Goal: Information Seeking & Learning: Learn about a topic

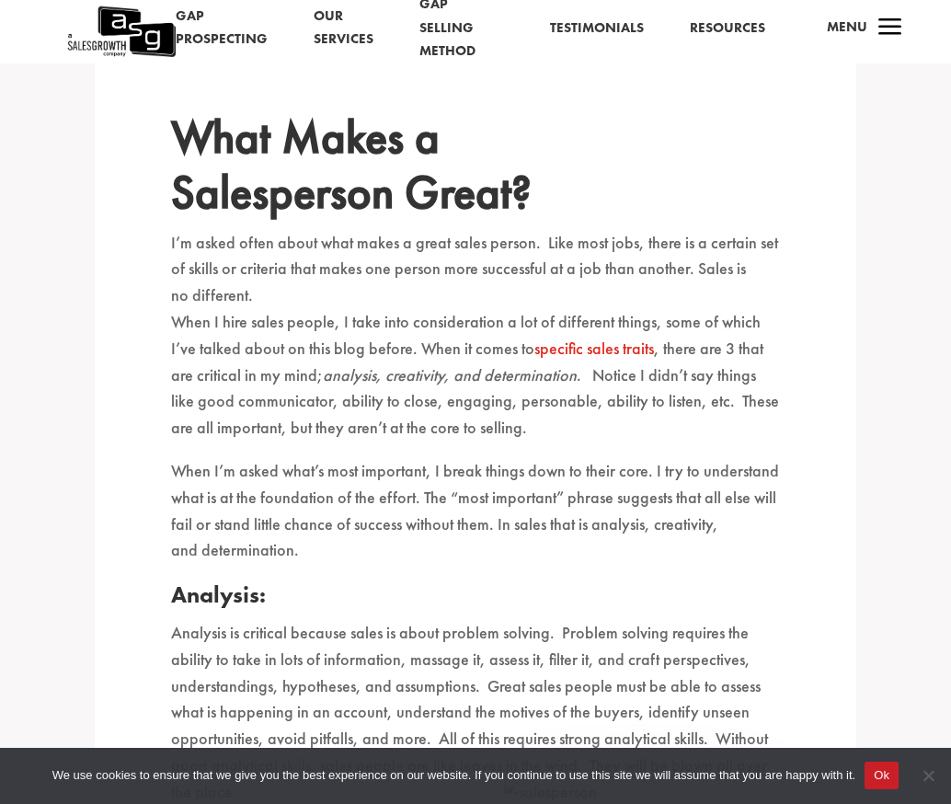
scroll to position [480, 0]
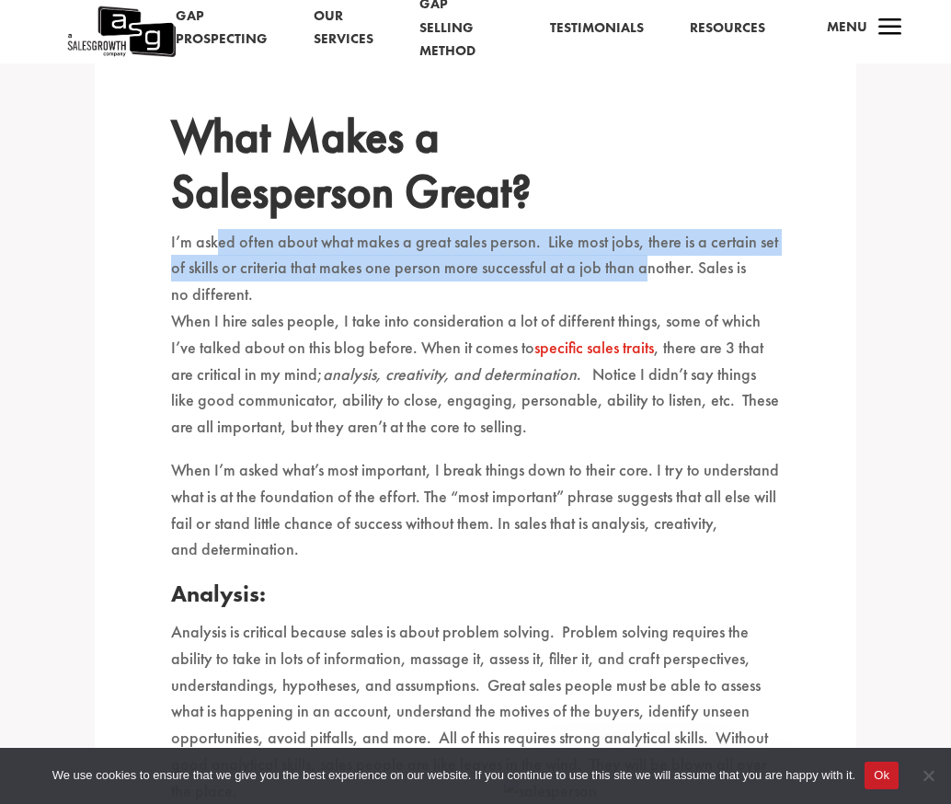
drag, startPoint x: 216, startPoint y: 235, endPoint x: 643, endPoint y: 270, distance: 428.1
click at [643, 270] on p "I’m asked often about what makes a great sales person. Like most jobs, there is…" at bounding box center [475, 268] width 609 height 79
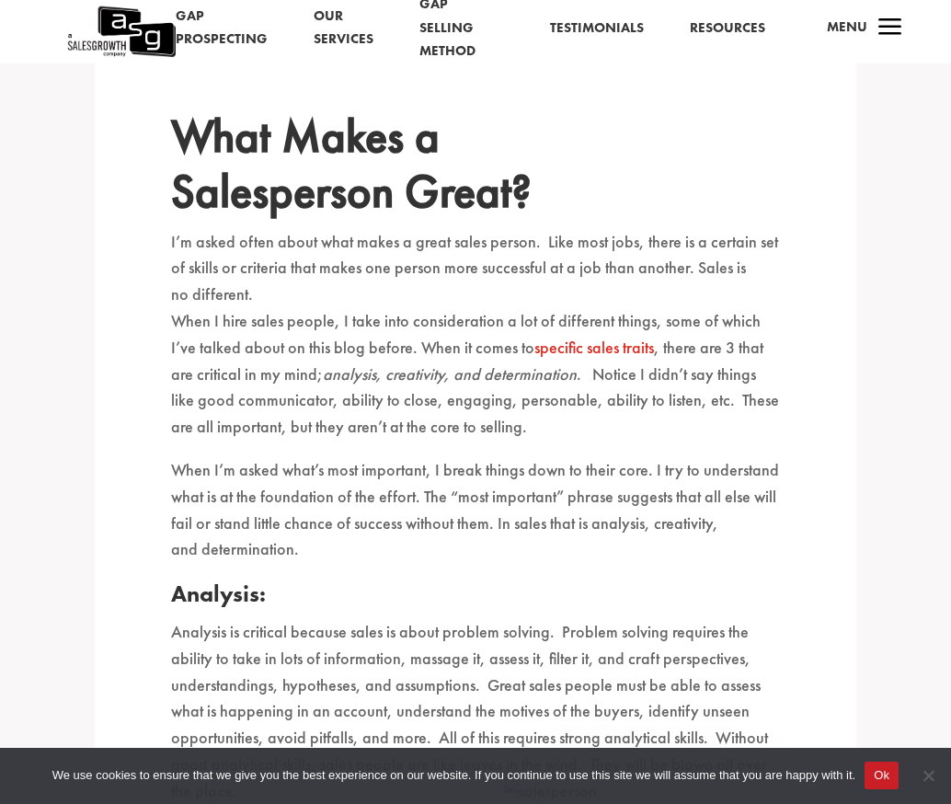
click at [556, 286] on p "I’m asked often about what makes a great sales person. Like most jobs, there is…" at bounding box center [475, 268] width 609 height 79
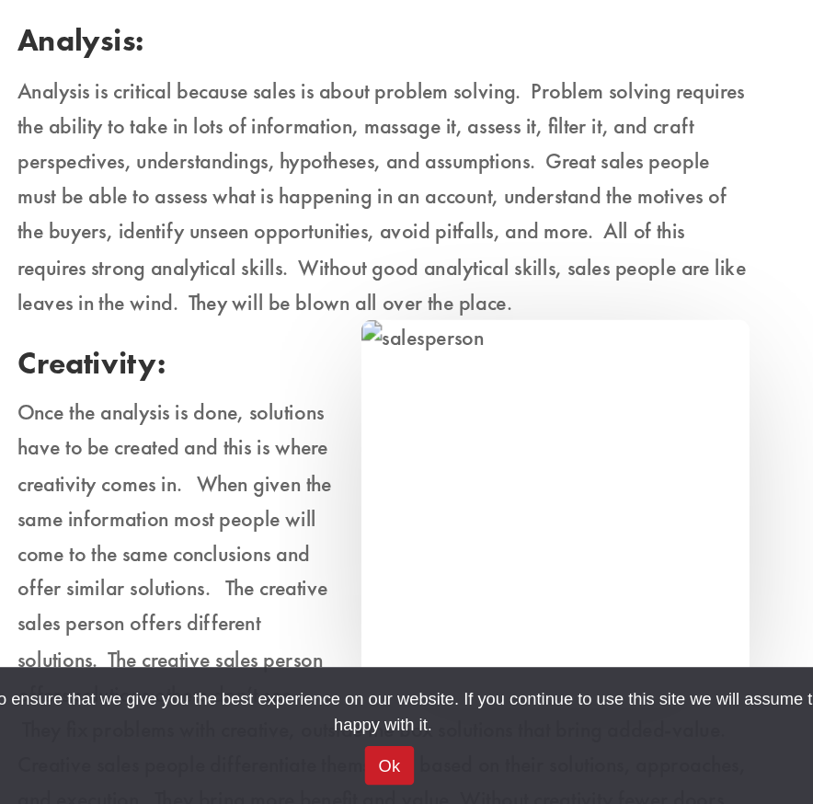
scroll to position [853, 0]
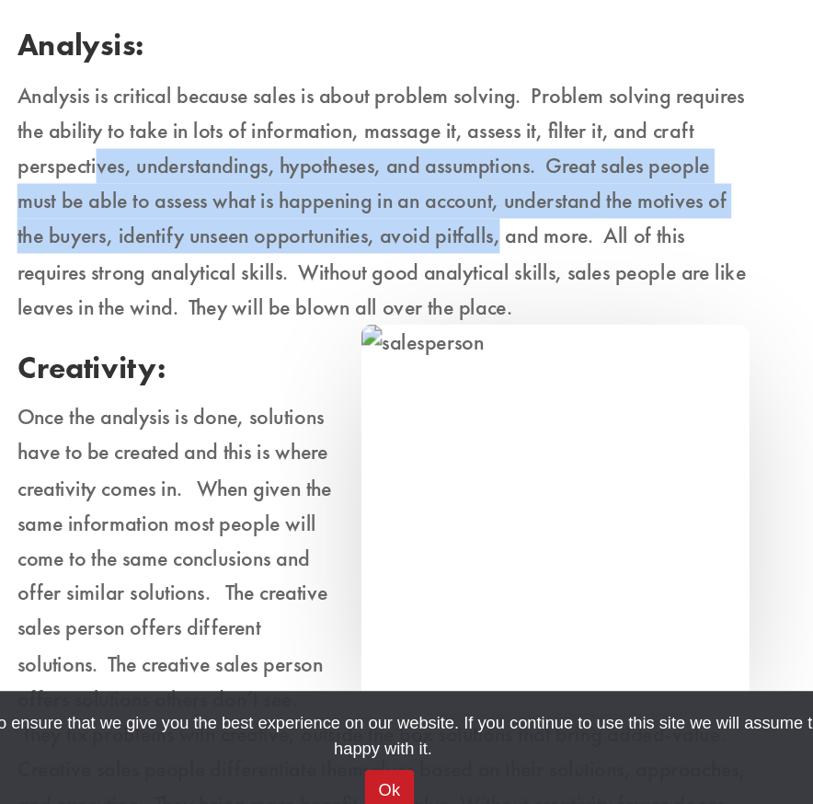
drag, startPoint x: 200, startPoint y: 332, endPoint x: 501, endPoint y: 393, distance: 306.7
click at [500, 393] on p "Analysis is critical because sales is about problem solving. Problem solving re…" at bounding box center [406, 366] width 520 height 190
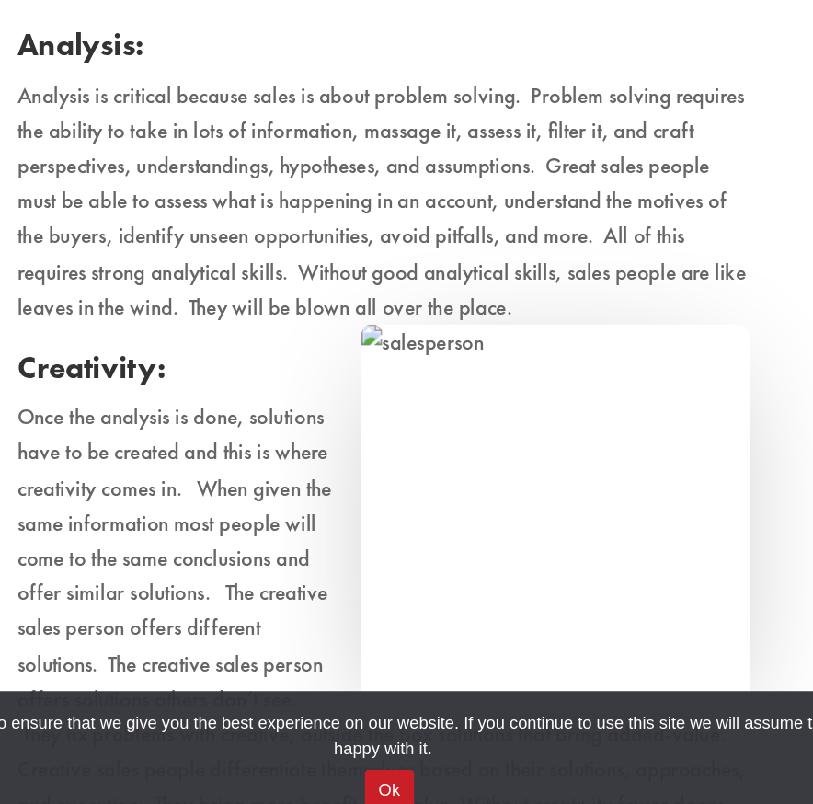
click at [510, 388] on p "Analysis is critical because sales is about problem solving. Problem solving re…" at bounding box center [406, 366] width 520 height 190
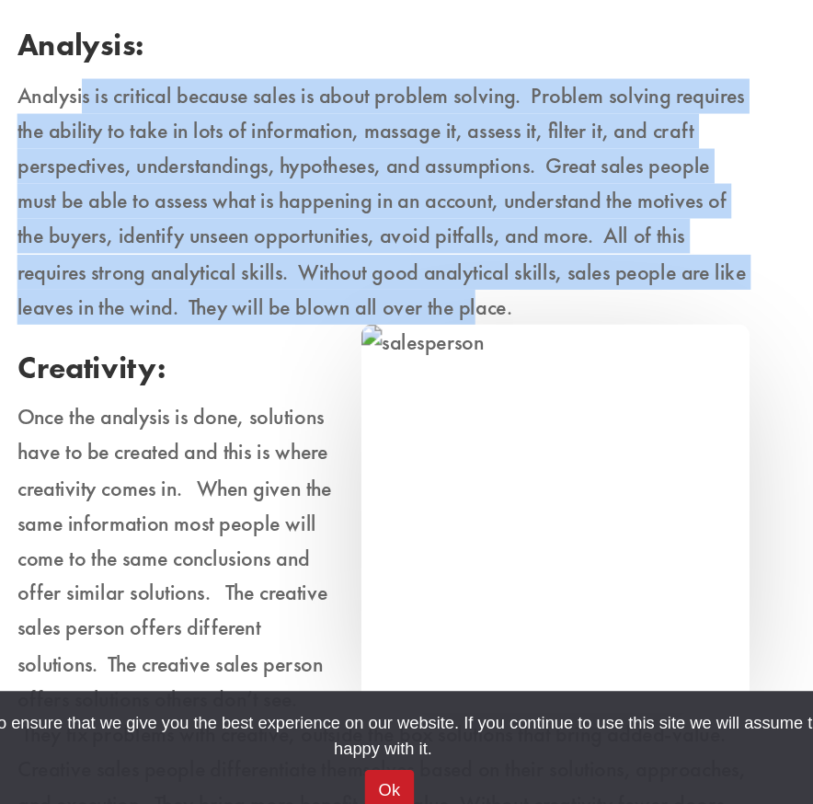
drag, startPoint x: 469, startPoint y: 436, endPoint x: 191, endPoint y: 286, distance: 315.6
click at [191, 286] on p "Analysis is critical because sales is about problem solving. Problem solving re…" at bounding box center [406, 366] width 520 height 190
click at [223, 395] on p "Analysis is critical because sales is about problem solving. Problem solving re…" at bounding box center [406, 366] width 520 height 190
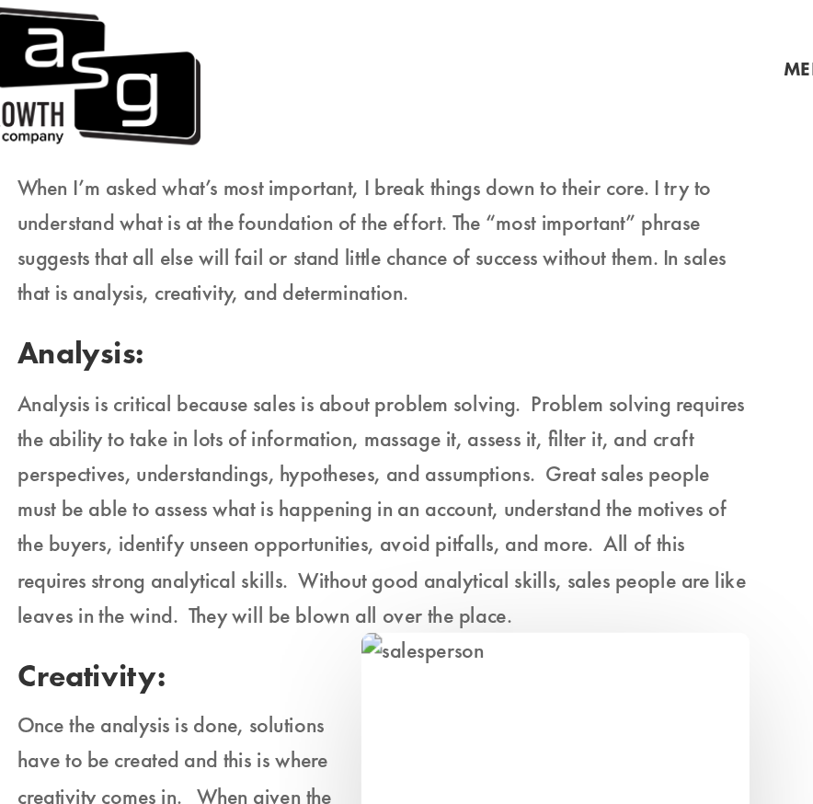
scroll to position [840, 0]
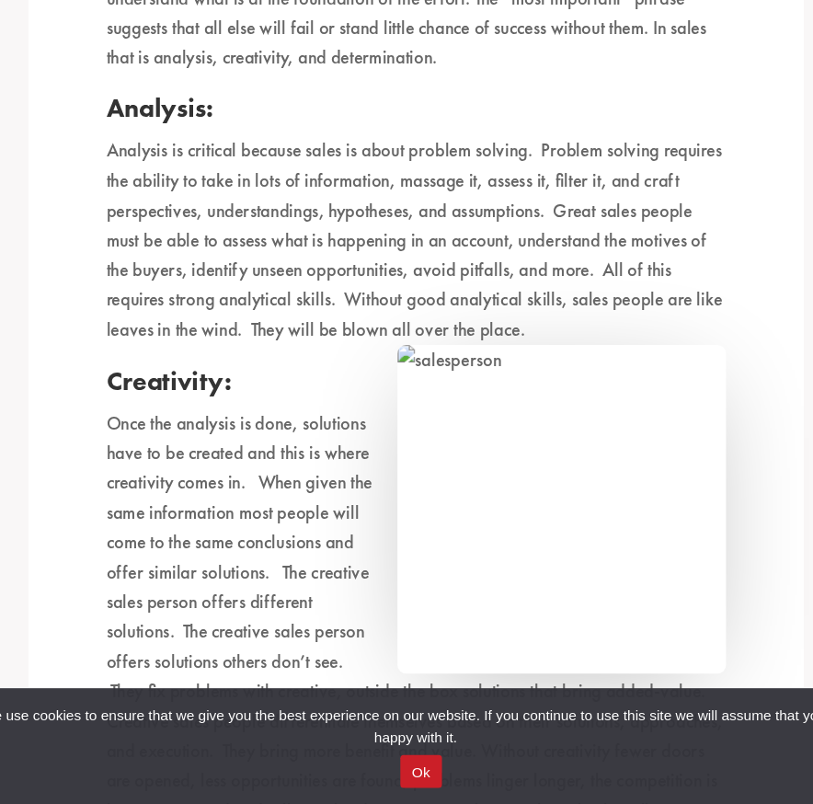
scroll to position [872, 0]
